Goal: Task Accomplishment & Management: Use online tool/utility

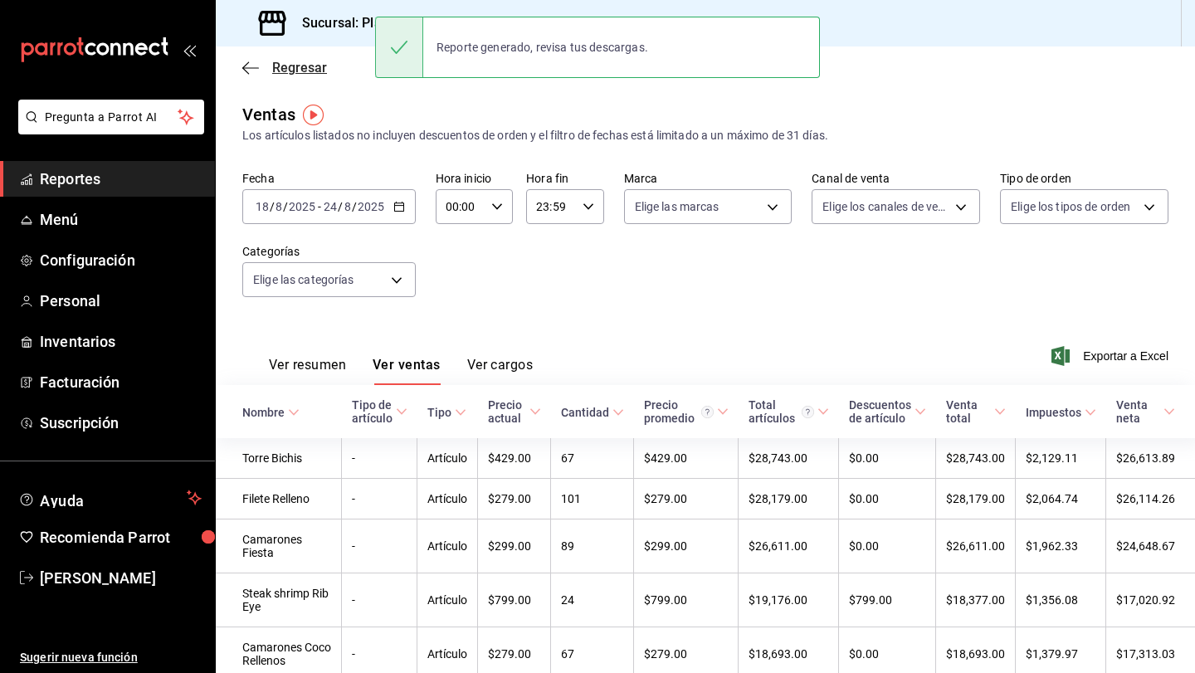
click at [274, 68] on span "Regresar" at bounding box center [299, 68] width 55 height 16
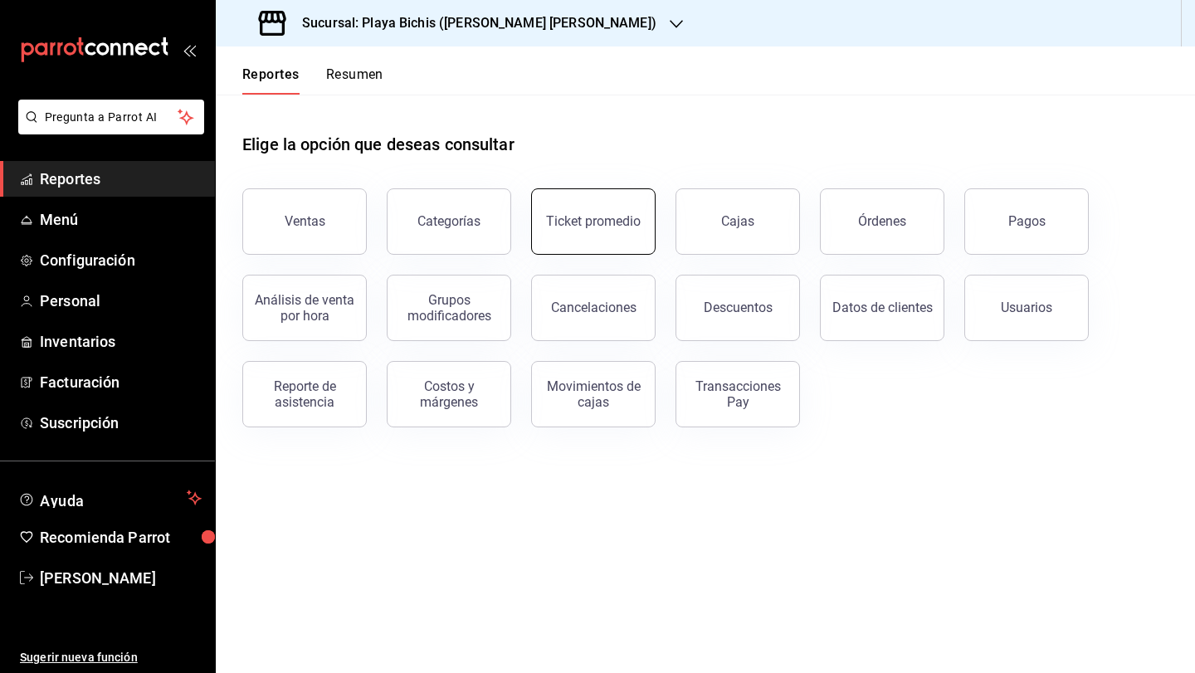
click at [575, 234] on button "Ticket promedio" at bounding box center [593, 221] width 124 height 66
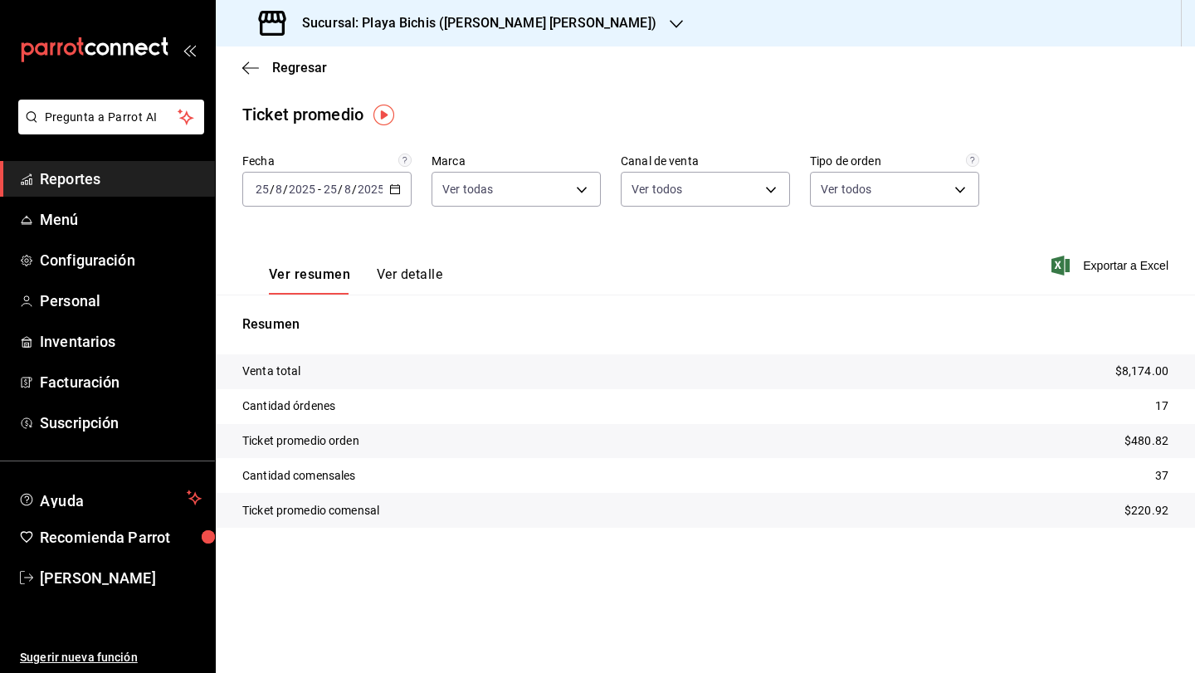
click at [412, 275] on button "Ver detalle" at bounding box center [410, 280] width 66 height 28
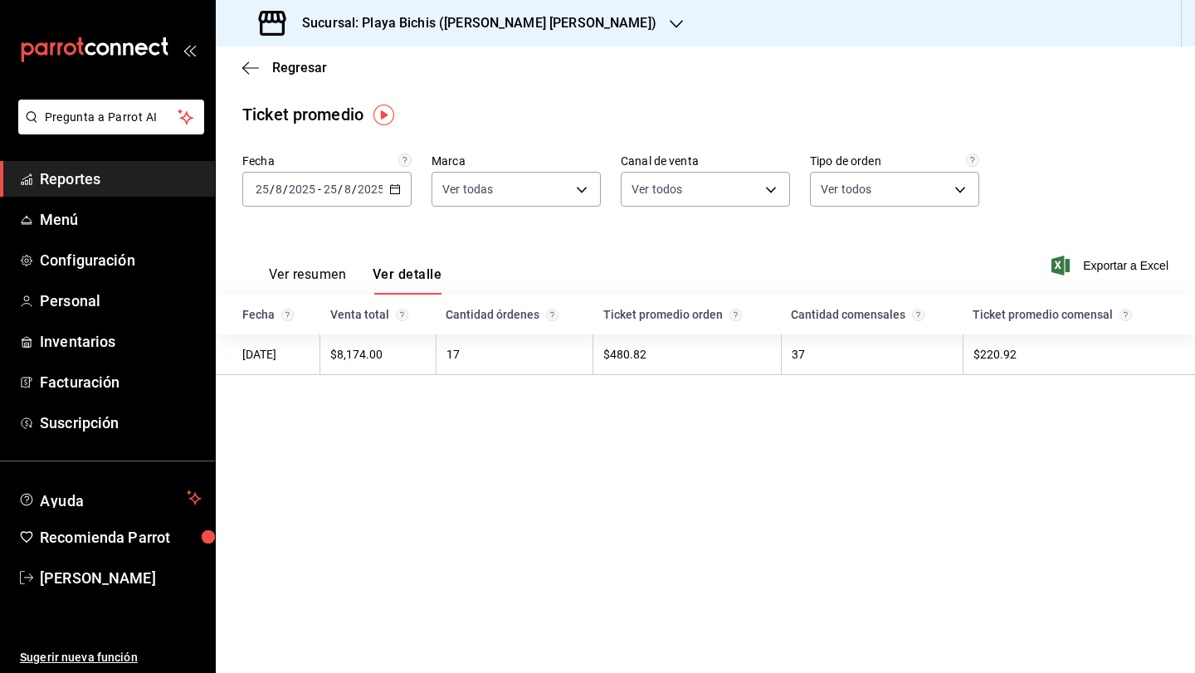
click at [393, 181] on div "[DATE] [DATE] - [DATE] [DATE]" at bounding box center [326, 189] width 169 height 35
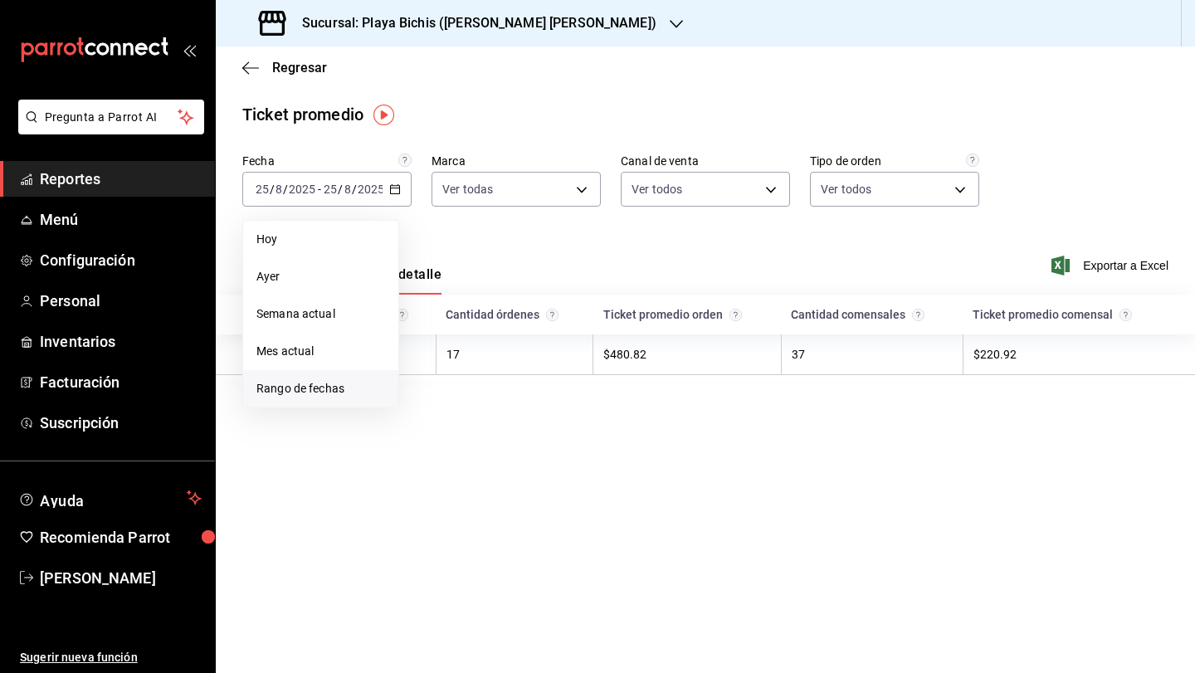
click at [341, 380] on span "Rango de fechas" at bounding box center [320, 388] width 129 height 17
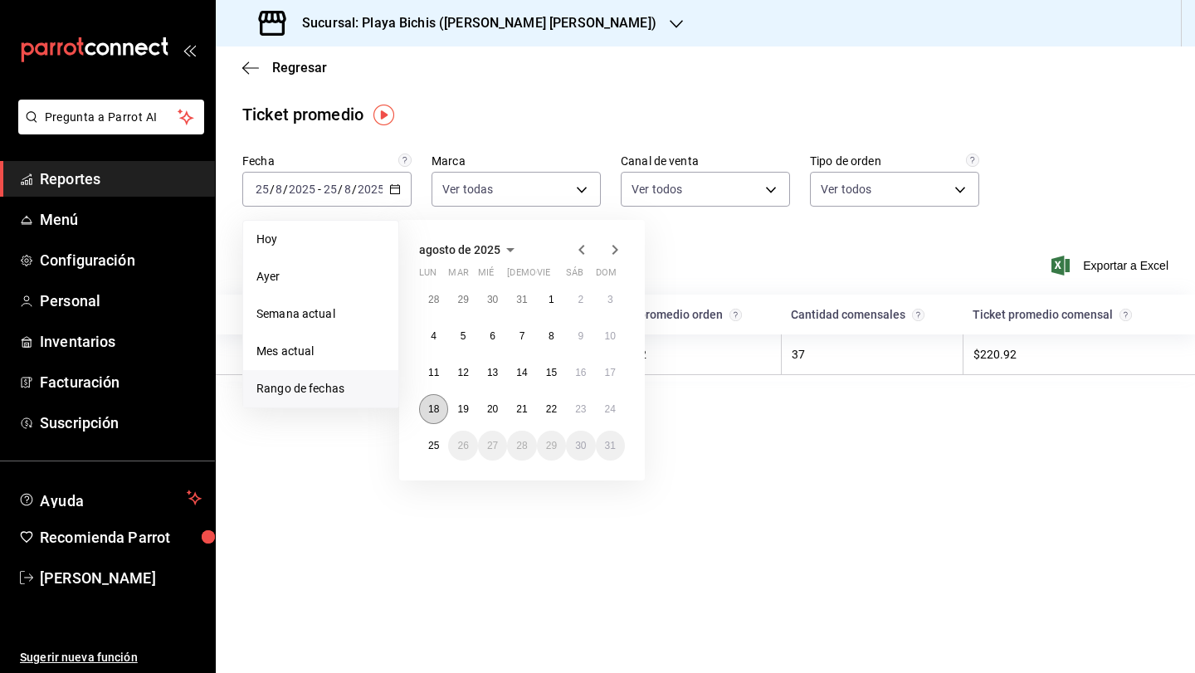
click at [434, 406] on abbr "18" at bounding box center [433, 409] width 11 height 12
click at [618, 408] on button "24" at bounding box center [610, 409] width 29 height 30
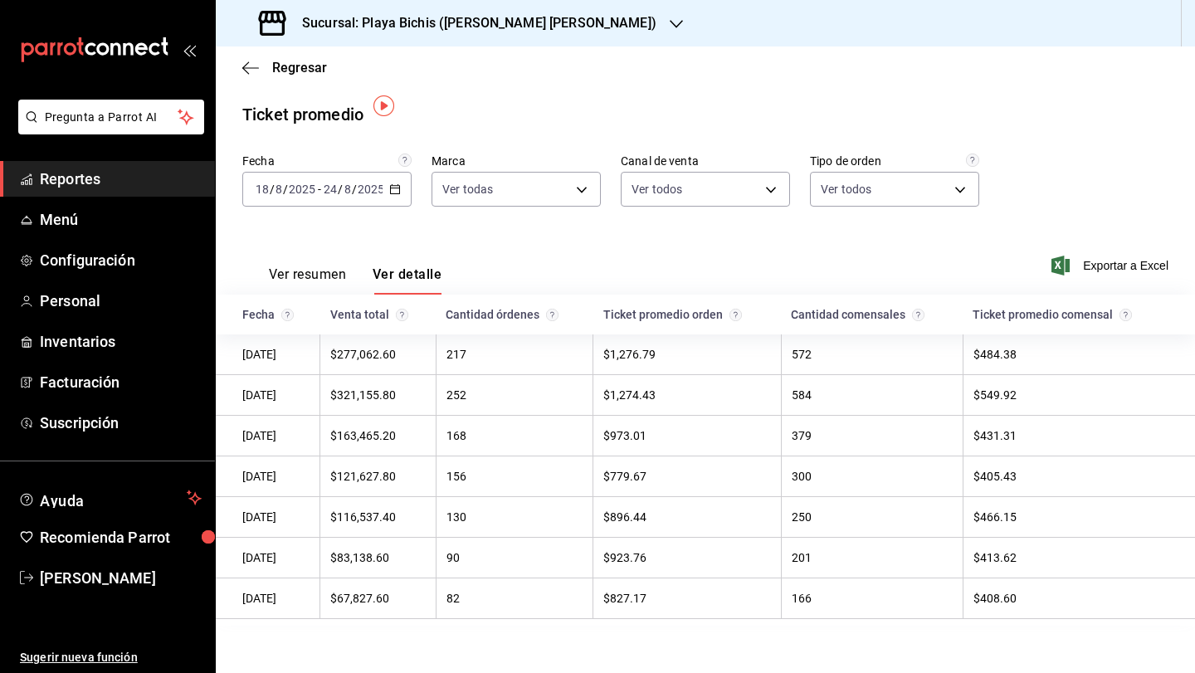
scroll to position [9, 0]
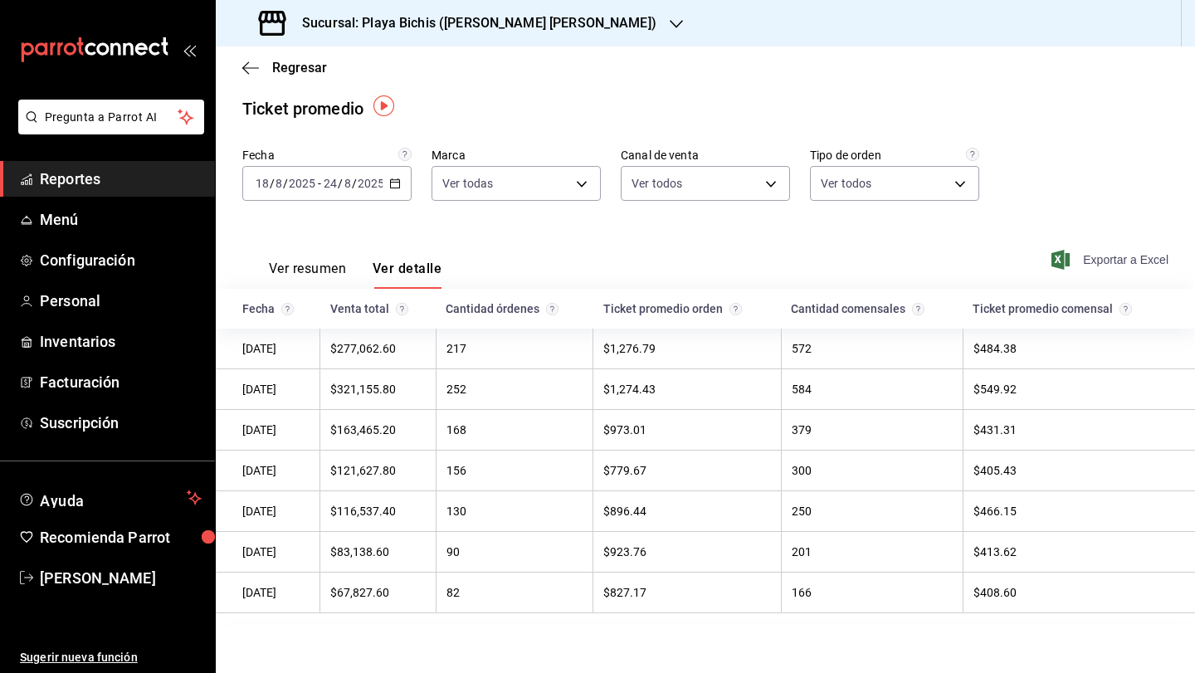
click at [1124, 256] on span "Exportar a Excel" at bounding box center [1112, 260] width 114 height 20
click at [414, 22] on h3 "Sucursal: Playa Bichis ([PERSON_NAME] [PERSON_NAME])" at bounding box center [473, 23] width 368 height 20
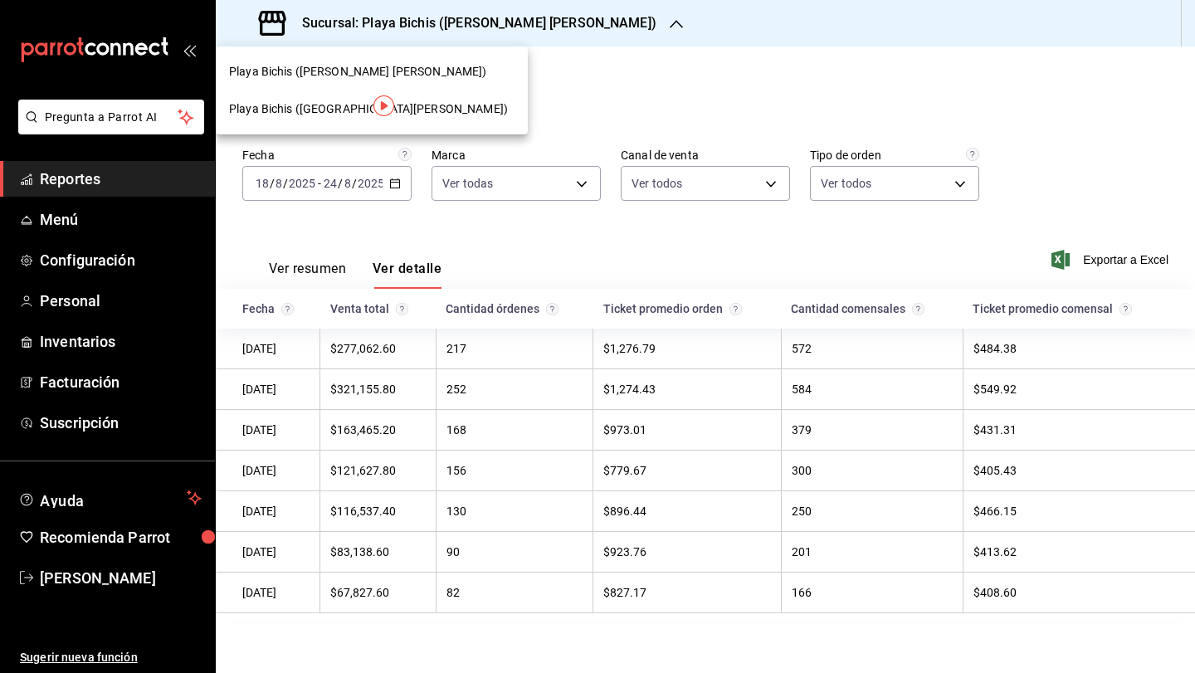
click at [339, 105] on span "Playa Bichis ([GEOGRAPHIC_DATA][PERSON_NAME])" at bounding box center [368, 108] width 279 height 17
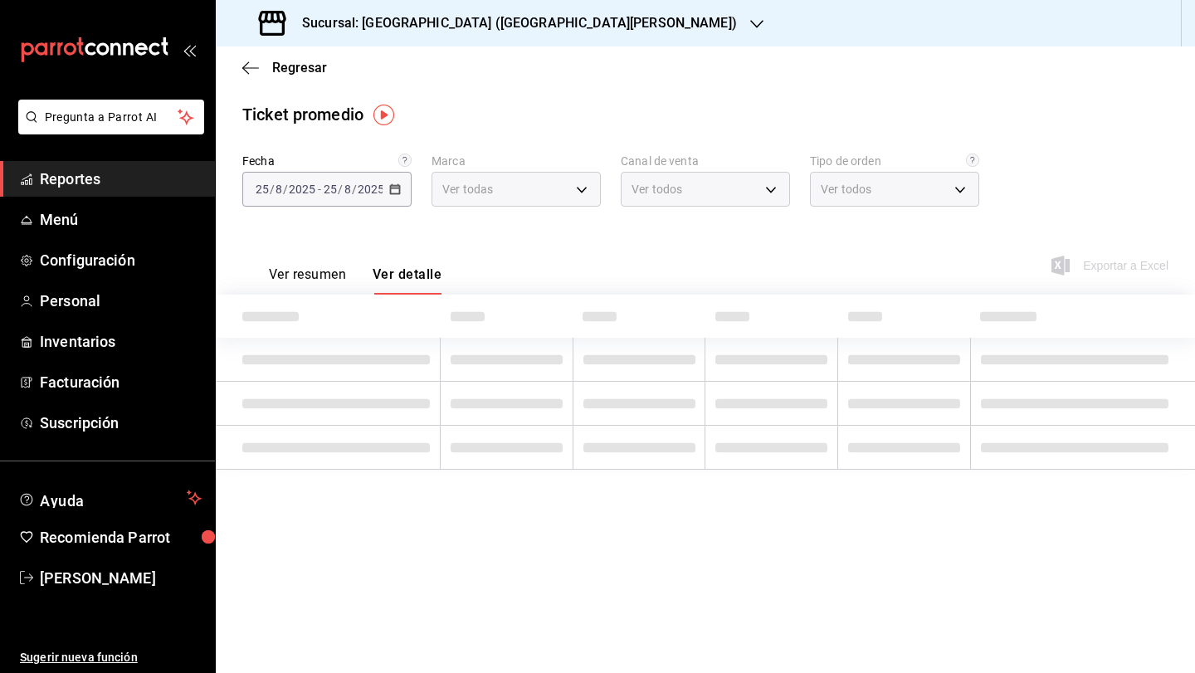
type input "c2db145c-7f15-421d-baa5-27fbbe9efb3f"
type input "PARROT,UBER_EATS,RAPPI,DIDI_FOOD,ONLINE"
type input "fed166ec-af9b-4742-9410-c21d5af822f6,d71e991f-ff5b-4ffe-813d-1e2a876e5494,0ed0e…"
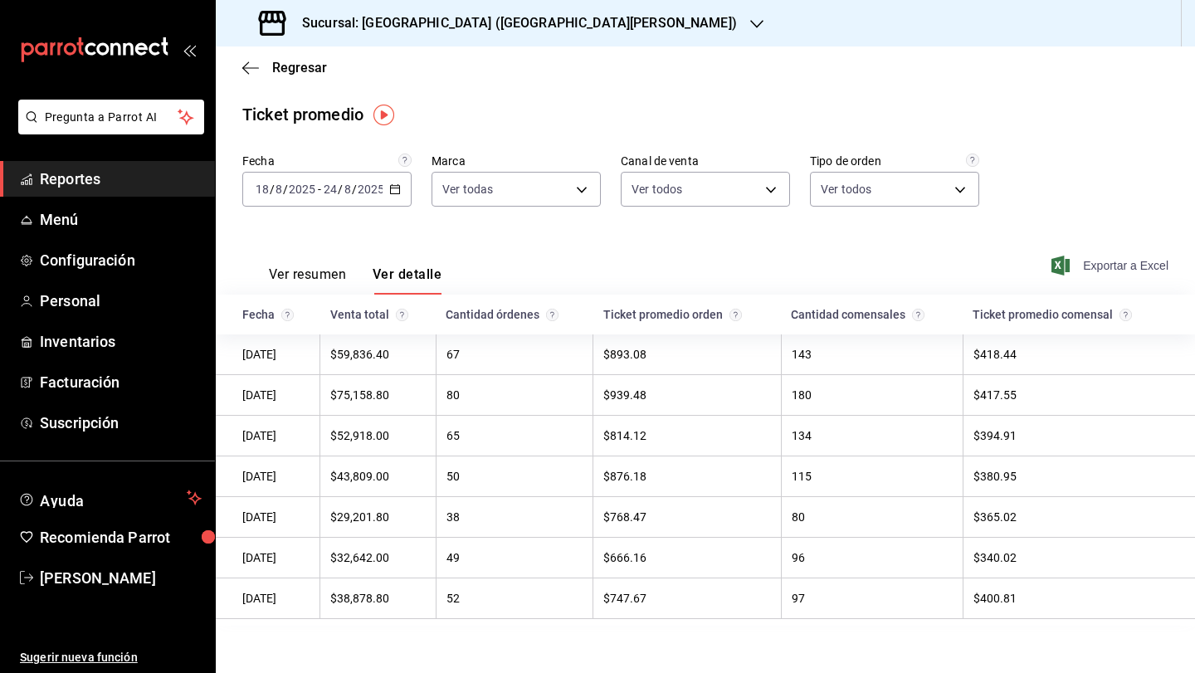
click at [1066, 265] on icon "button" at bounding box center [1061, 266] width 18 height 20
